Goal: Use online tool/utility: Utilize a website feature to perform a specific function

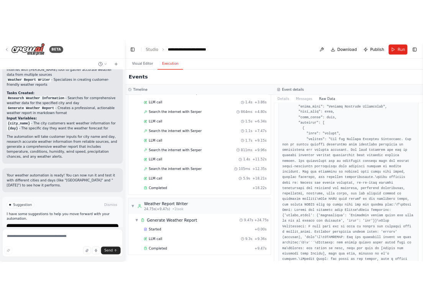
scroll to position [83, 0]
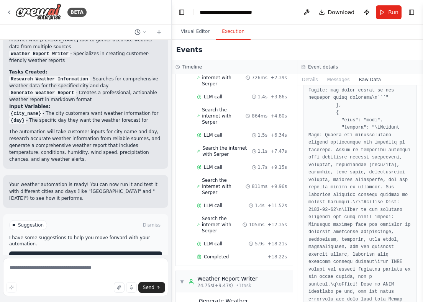
click at [73, 255] on span "Improve automation" at bounding box center [89, 258] width 47 height 6
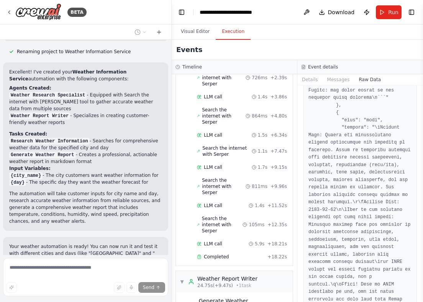
scroll to position [727, 0]
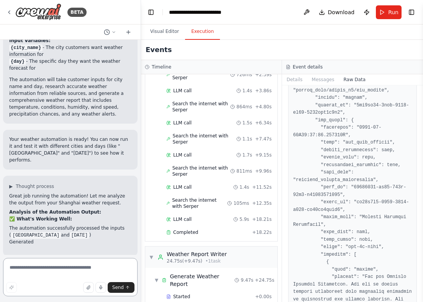
drag, startPoint x: 171, startPoint y: 111, endPoint x: 135, endPoint y: 112, distance: 35.3
click at [135, 112] on div "BETA search and get shanghai [DATE] weather ▶ Thought process I'm specifically …" at bounding box center [211, 151] width 423 height 302
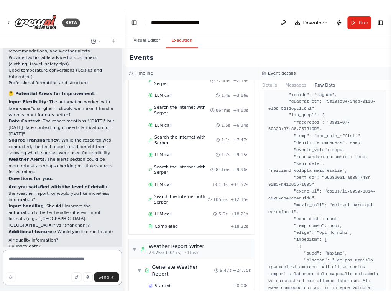
scroll to position [1180, 0]
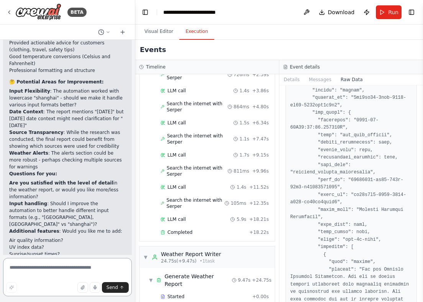
drag, startPoint x: 423, startPoint y: 148, endPoint x: 381, endPoint y: 150, distance: 41.8
click at [380, 150] on div "BETA search and get shanghai [DATE] weather ▶ Thought process I'm specifically …" at bounding box center [211, 151] width 423 height 302
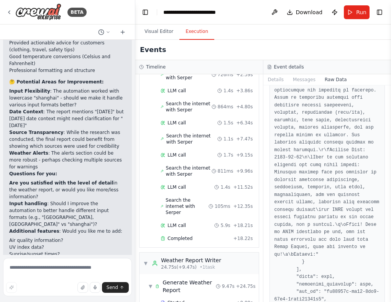
scroll to position [76, 0]
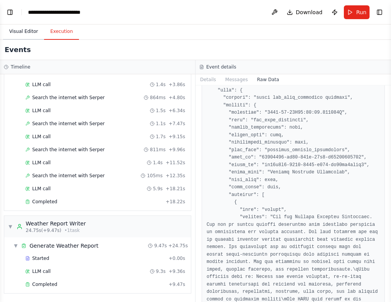
click at [32, 36] on button "Visual Editor" at bounding box center [23, 32] width 41 height 16
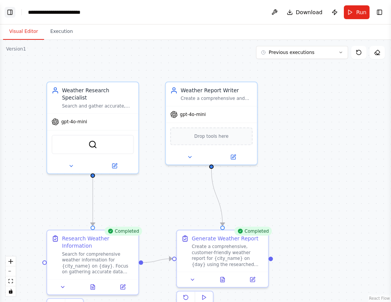
click at [11, 11] on button "Toggle Left Sidebar" at bounding box center [10, 12] width 11 height 11
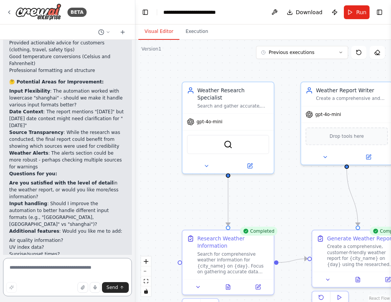
click at [46, 273] on textarea at bounding box center [67, 277] width 129 height 38
type textarea "****"
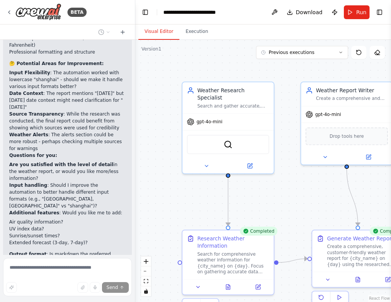
scroll to position [1242, 0]
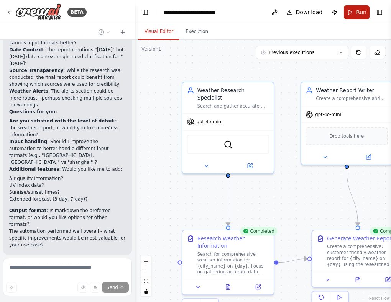
click at [360, 14] on span "Run" at bounding box center [361, 12] width 10 height 8
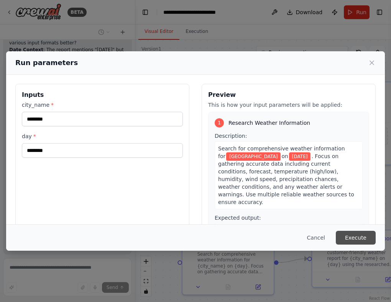
click at [349, 235] on button "Execute" at bounding box center [356, 238] width 40 height 14
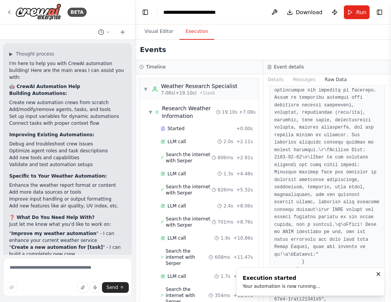
scroll to position [122, 0]
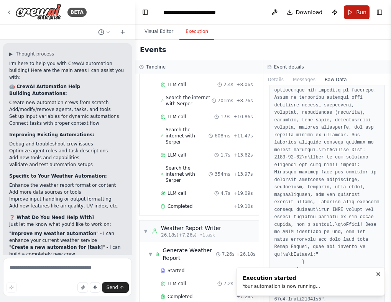
click at [352, 13] on button "Run" at bounding box center [357, 12] width 26 height 14
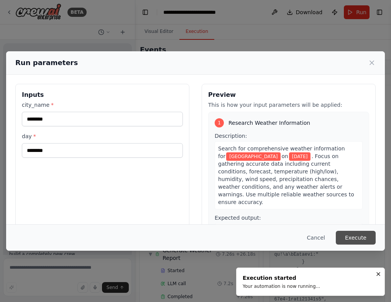
click at [357, 240] on button "Execute" at bounding box center [356, 238] width 40 height 14
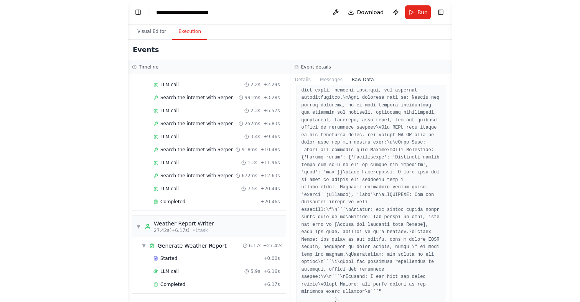
scroll to position [1558, 0]
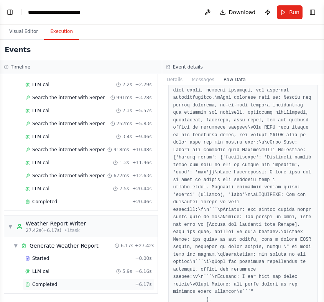
click at [66, 285] on div "Completed" at bounding box center [78, 285] width 107 height 6
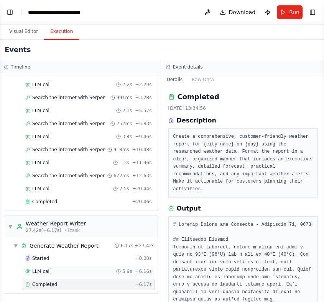
click at [78, 273] on div "LLM call 5.9s + 6.16s" at bounding box center [88, 272] width 127 height 6
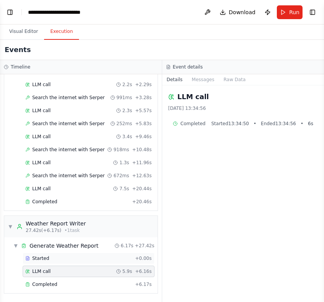
click at [77, 260] on div "Started" at bounding box center [78, 259] width 107 height 6
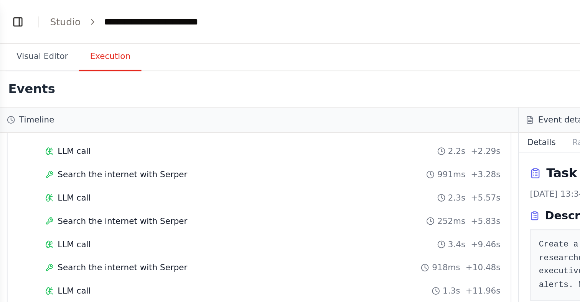
scroll to position [1497, 0]
